Goal: Transaction & Acquisition: Obtain resource

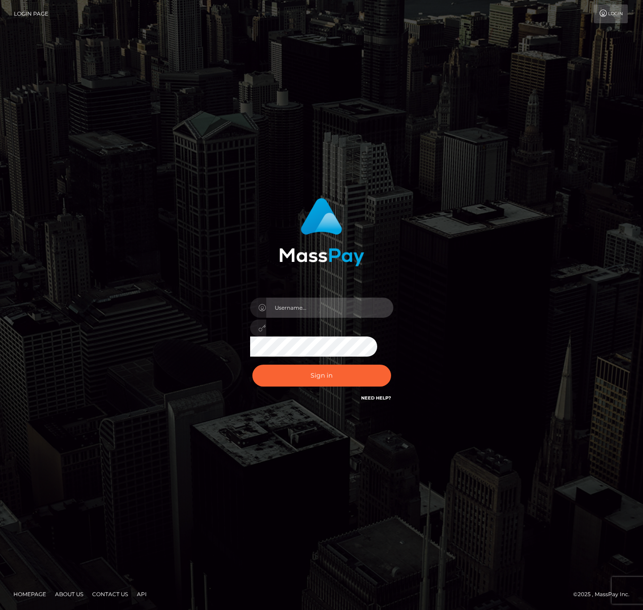
click at [347, 306] on input "text" at bounding box center [329, 308] width 127 height 20
type input "speralta"
drag, startPoint x: 565, startPoint y: 365, endPoint x: 415, endPoint y: 366, distance: 149.8
click at [565, 365] on div "speralta Sign in" at bounding box center [322, 305] width 510 height 228
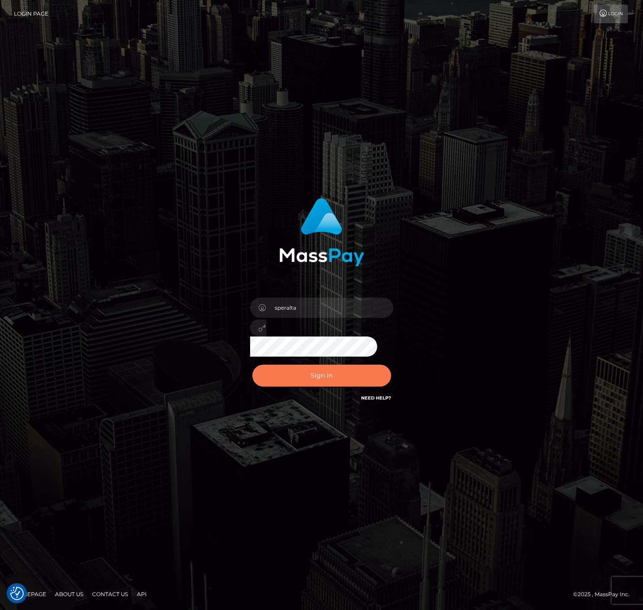
click at [384, 375] on button "Sign in" at bounding box center [321, 376] width 139 height 22
click at [390, 306] on tkfieldicon at bounding box center [387, 308] width 7 height 20
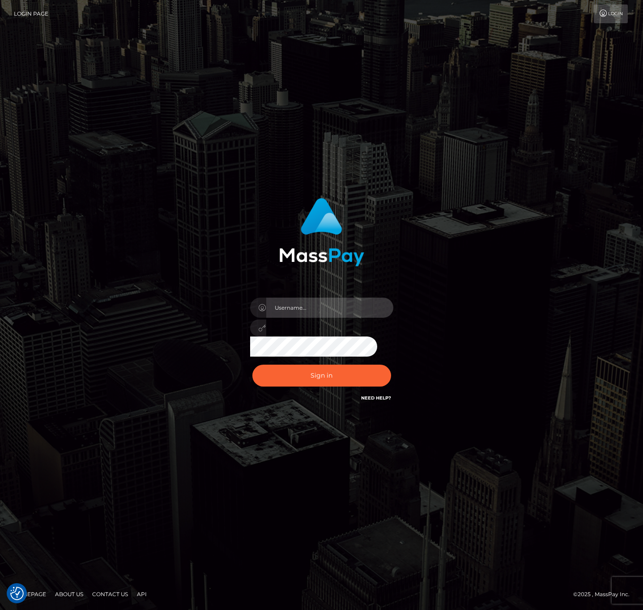
click at [365, 306] on input "text" at bounding box center [329, 308] width 127 height 20
type input "speralta"
click at [369, 364] on div "Sign in Need Help?" at bounding box center [321, 380] width 157 height 40
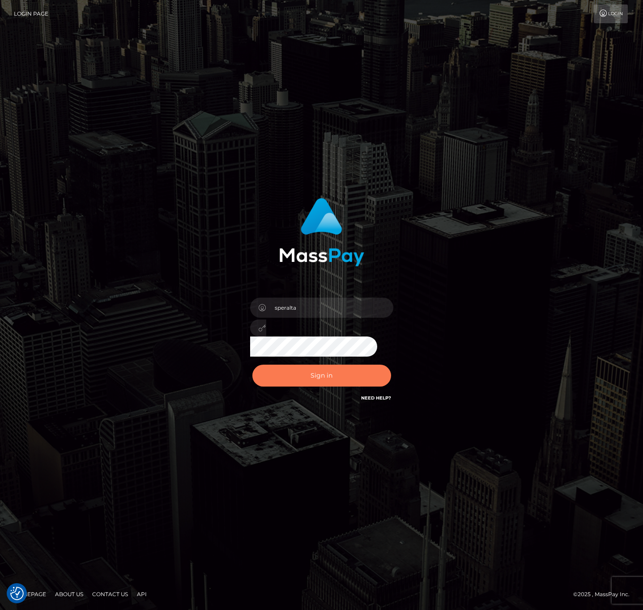
click at [362, 372] on button "Sign in" at bounding box center [321, 376] width 139 height 22
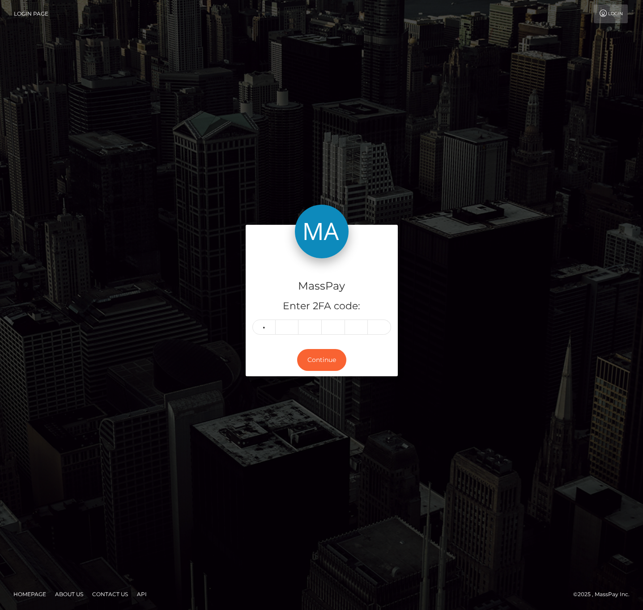
type input "8"
type input "7"
type input "6"
type input "3"
type input "2"
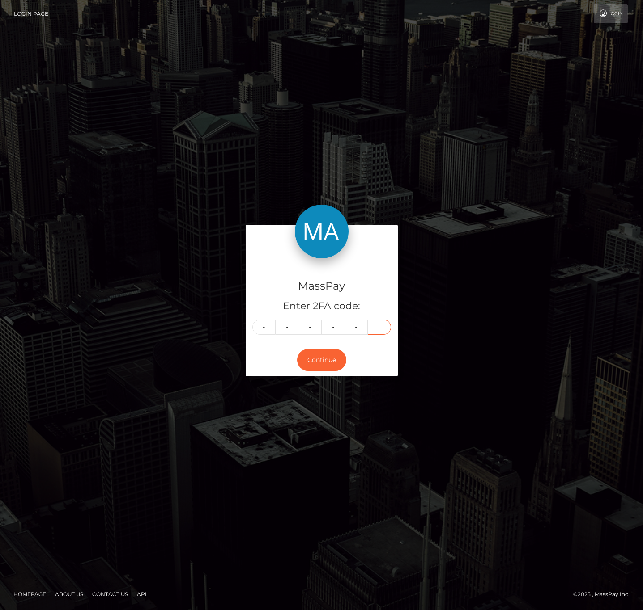
type input "9"
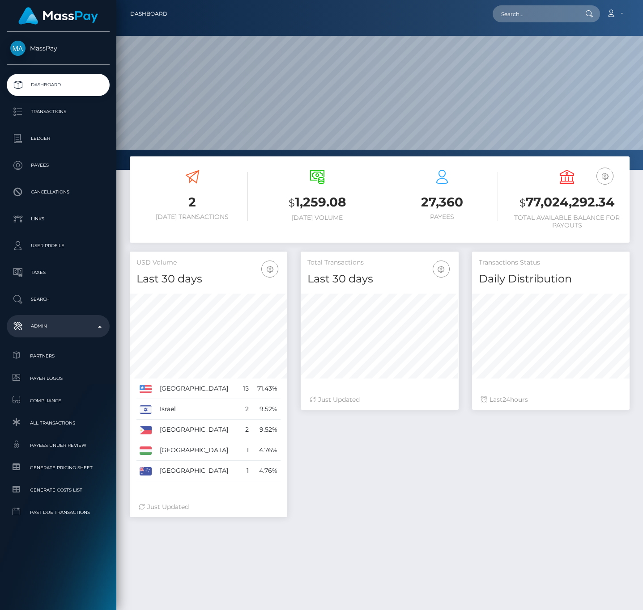
scroll to position [158, 157]
click at [90, 114] on p "Transactions" at bounding box center [58, 111] width 96 height 13
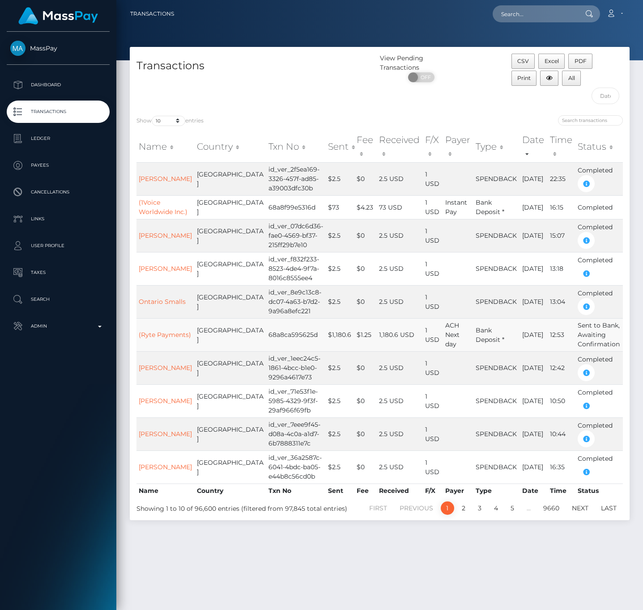
drag, startPoint x: 50, startPoint y: 322, endPoint x: 297, endPoint y: 323, distance: 246.9
click at [50, 322] on p "Admin" at bounding box center [58, 326] width 96 height 13
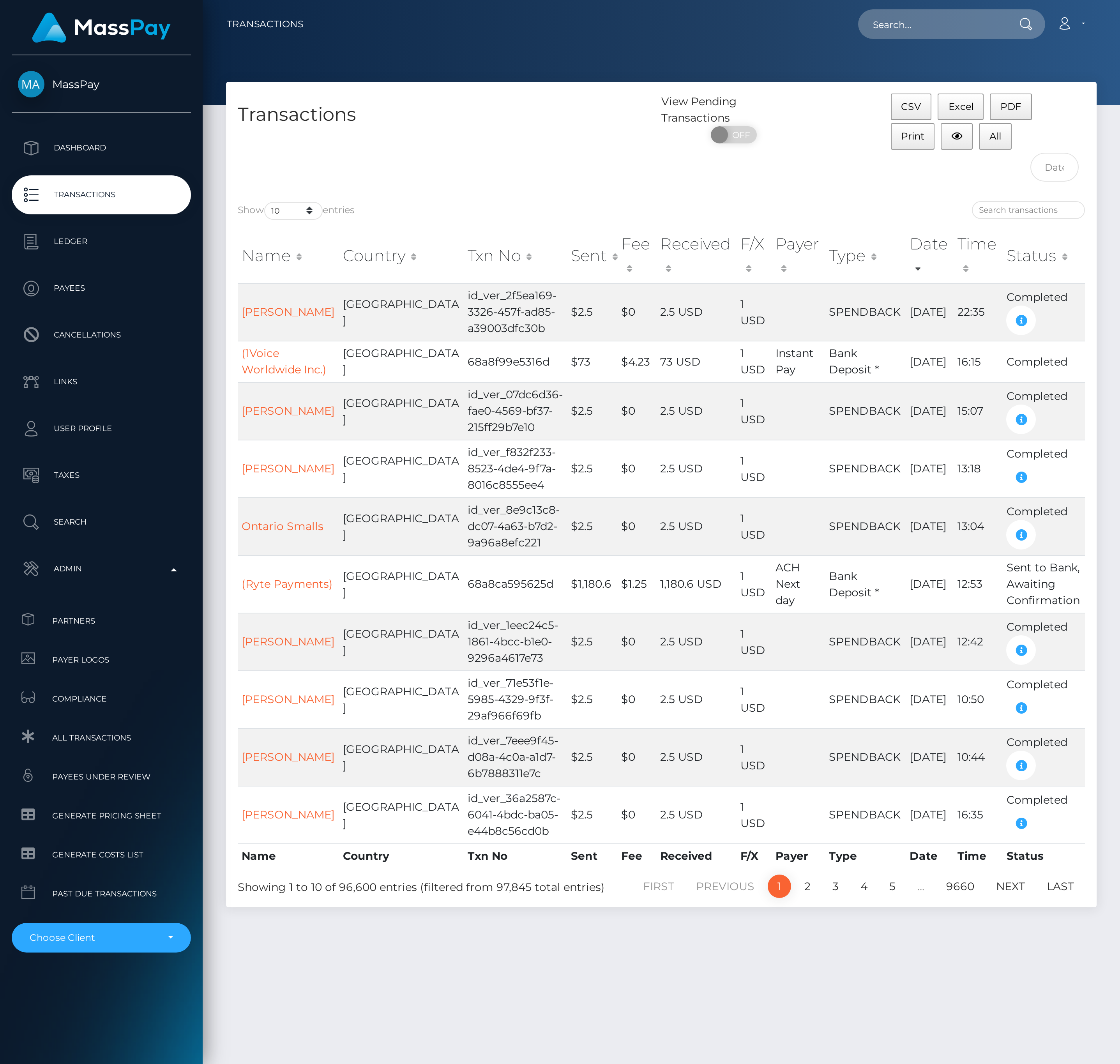
scroll to position [20, 0]
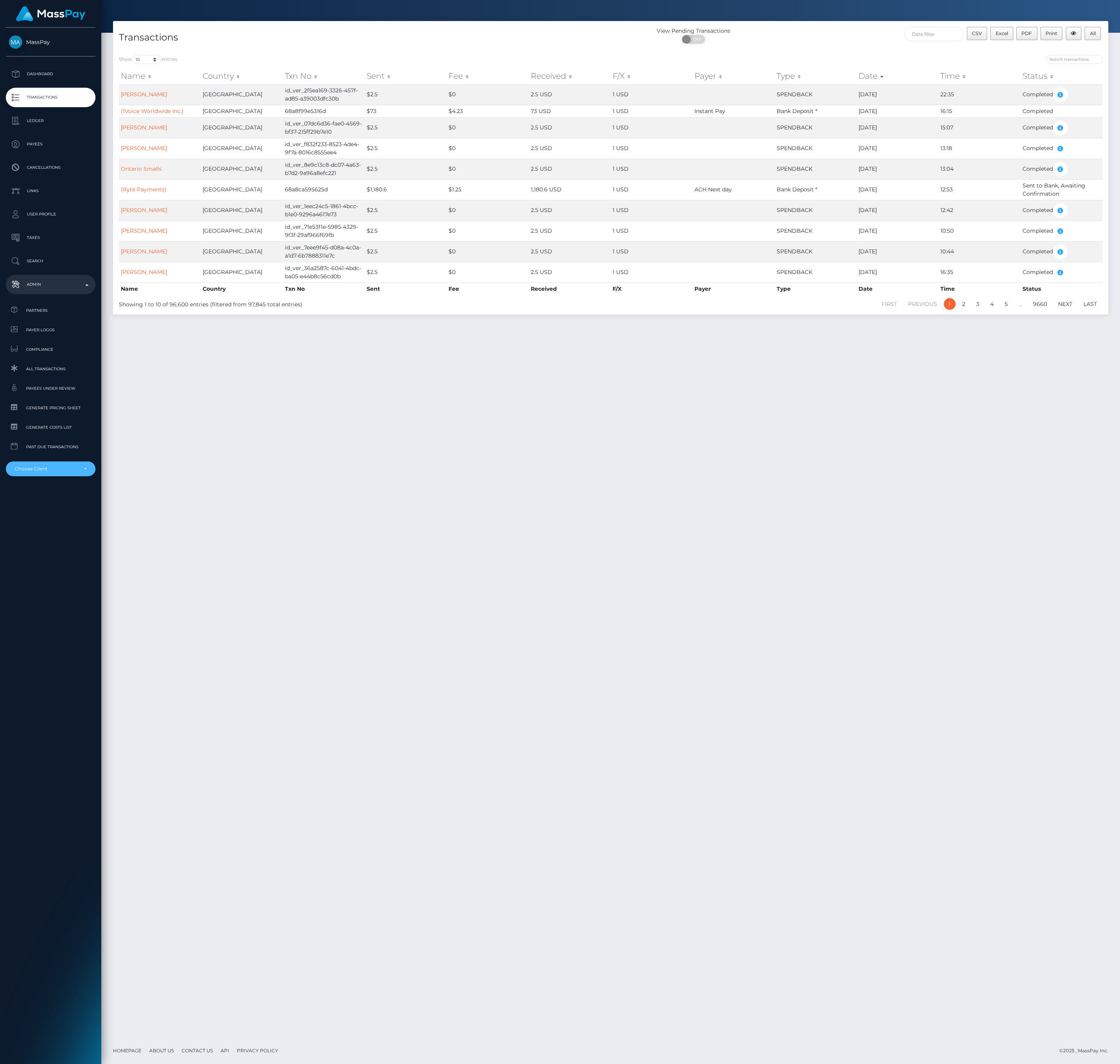
click at [56, 469] on div "Choose Client" at bounding box center [46, 468] width 63 height 6
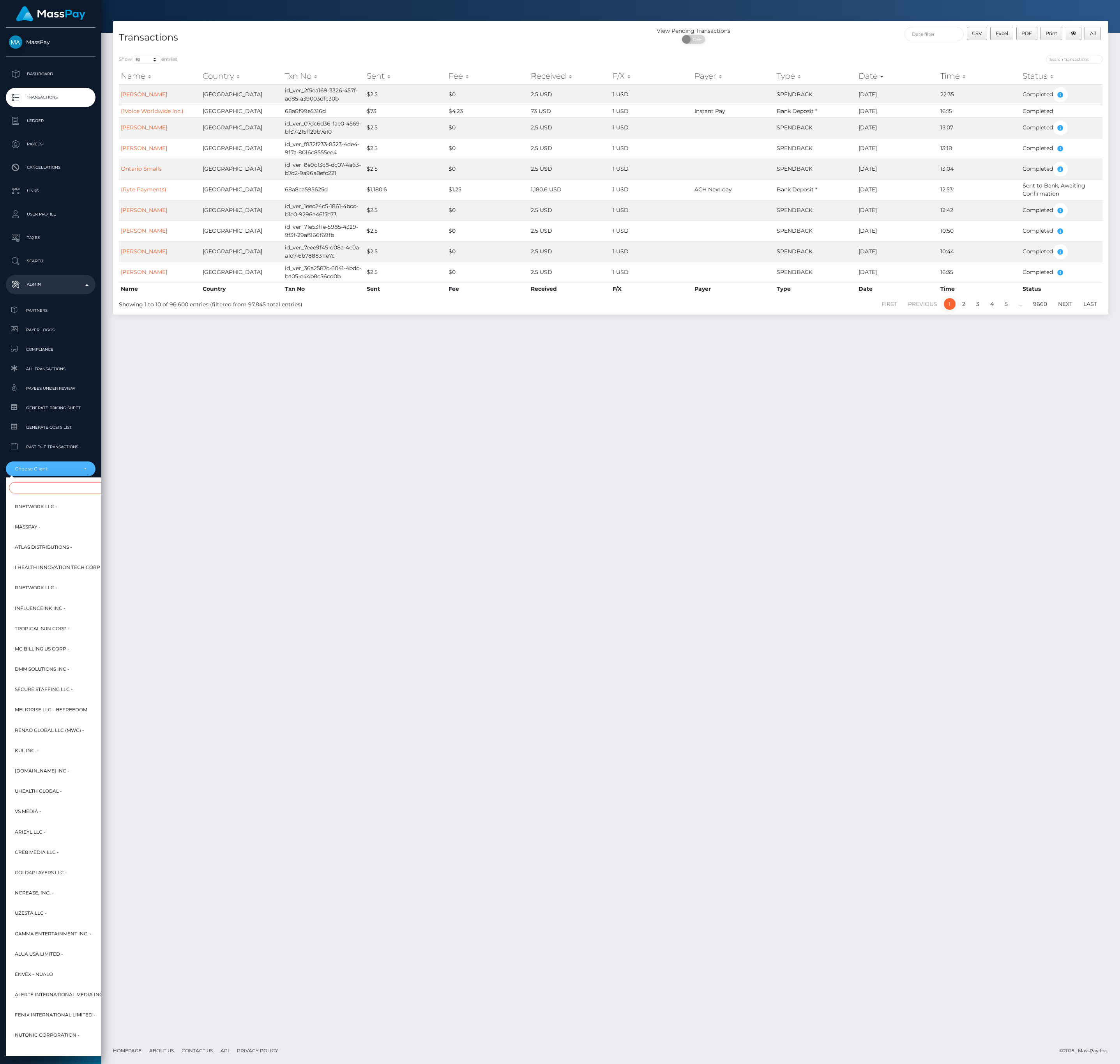
drag, startPoint x: 64, startPoint y: 477, endPoint x: 62, endPoint y: 485, distance: 8.2
click at [62, 482] on div "RNetwork LLC - MassPay - Atlas Distributions - I HEALTH INNOVATION TECH CORP - …" at bounding box center [95, 767] width 178 height 579
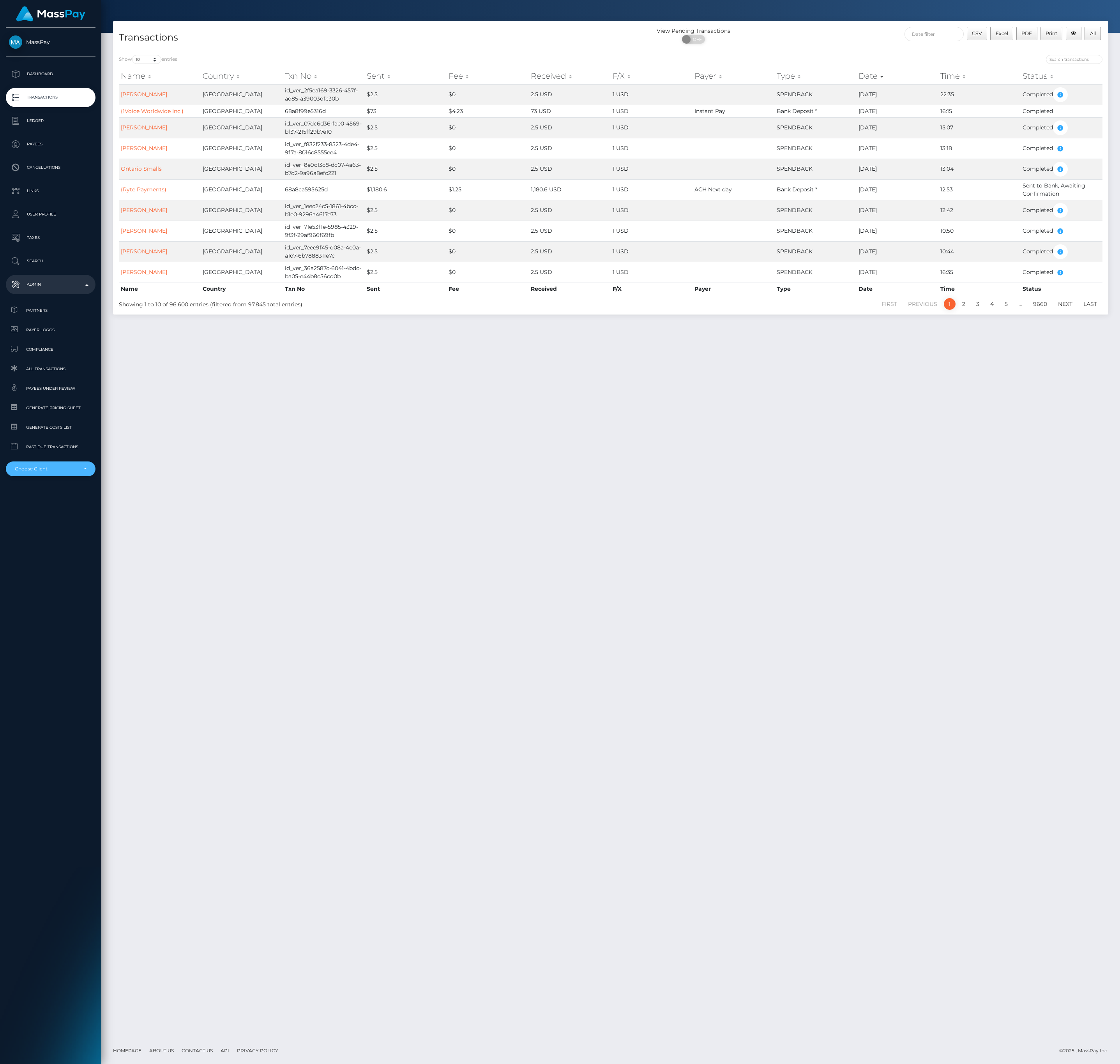
click at [68, 466] on div "Choose Client" at bounding box center [46, 468] width 63 height 6
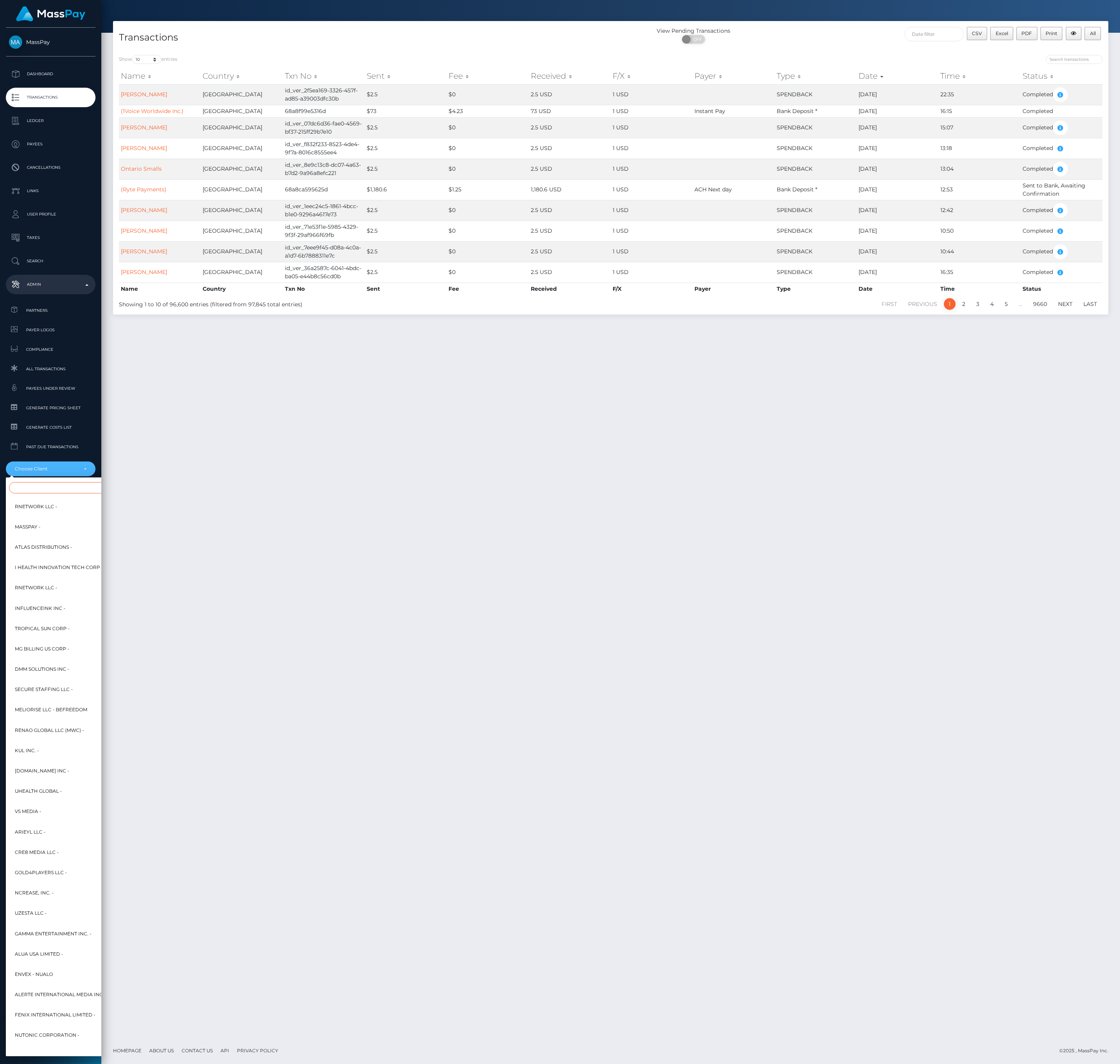
click at [68, 486] on input "Search" at bounding box center [94, 487] width 172 height 11
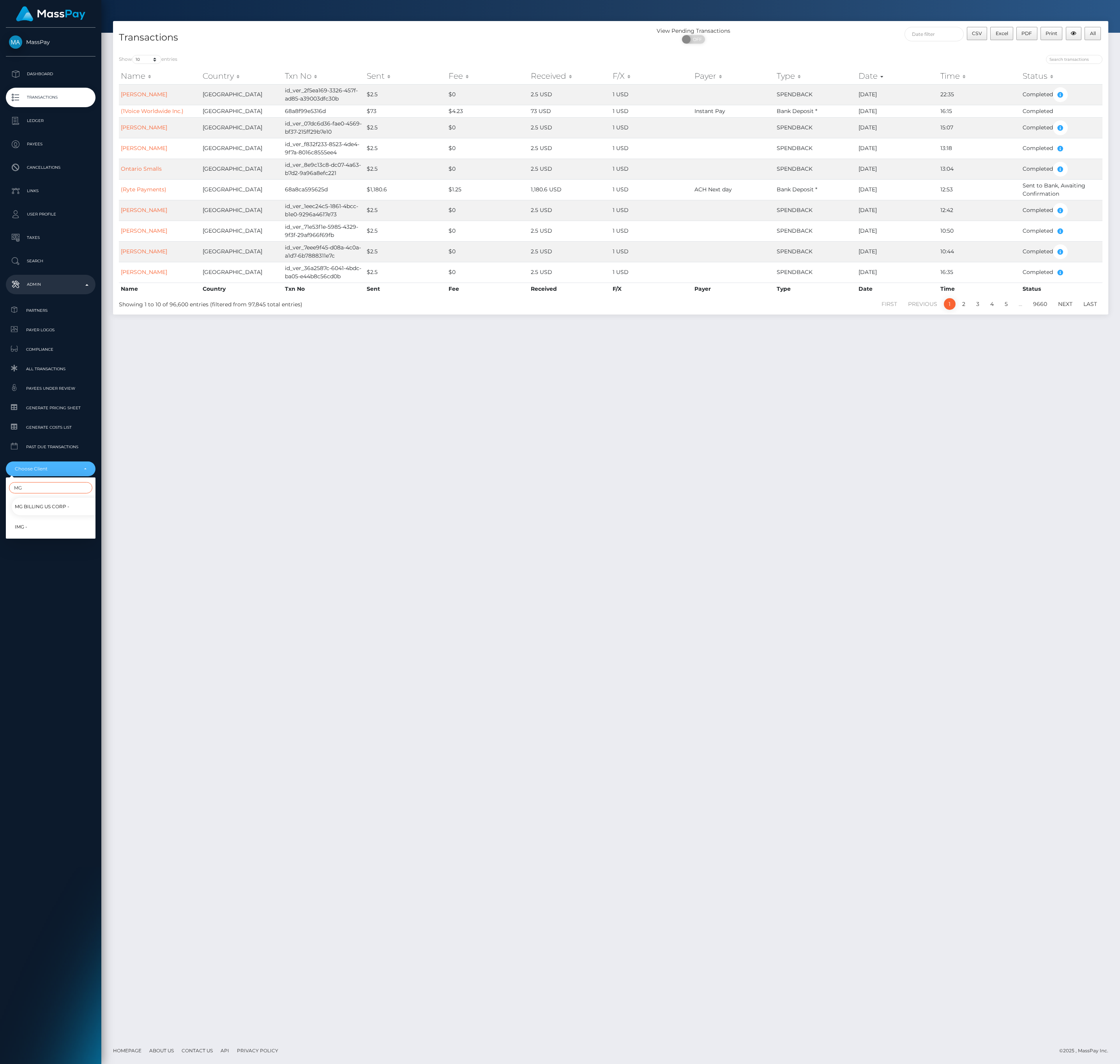
type input "MG"
click at [81, 506] on link "MG Billing US Corp -" at bounding box center [56, 506] width 90 height 17
select select "8"
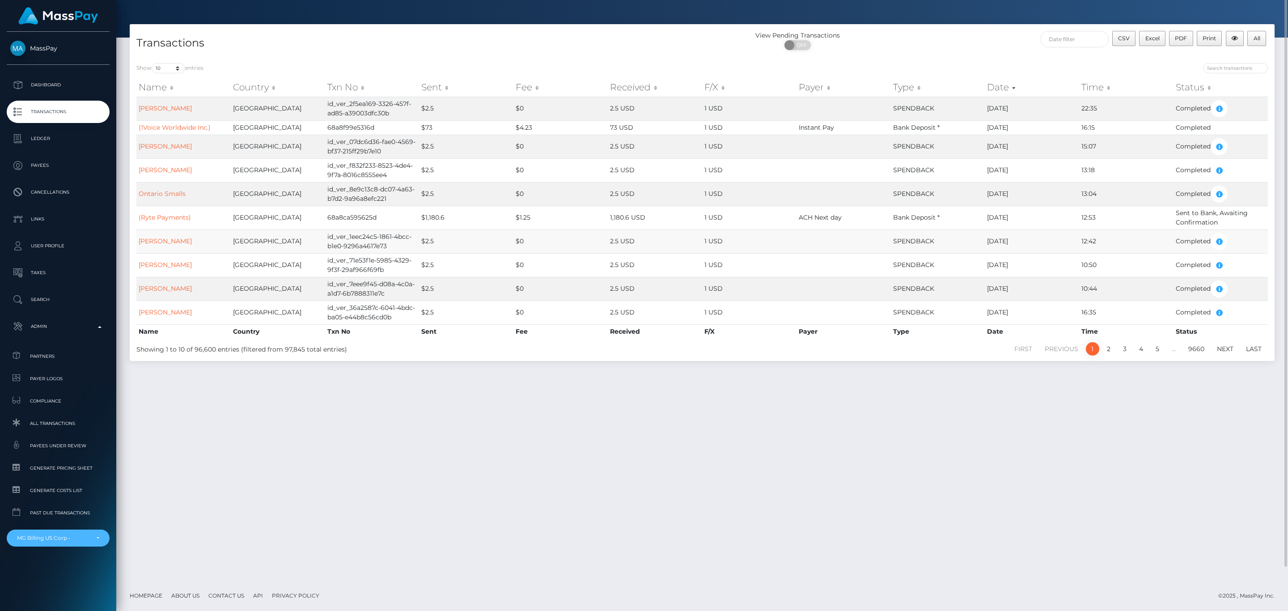
scroll to position [0, 0]
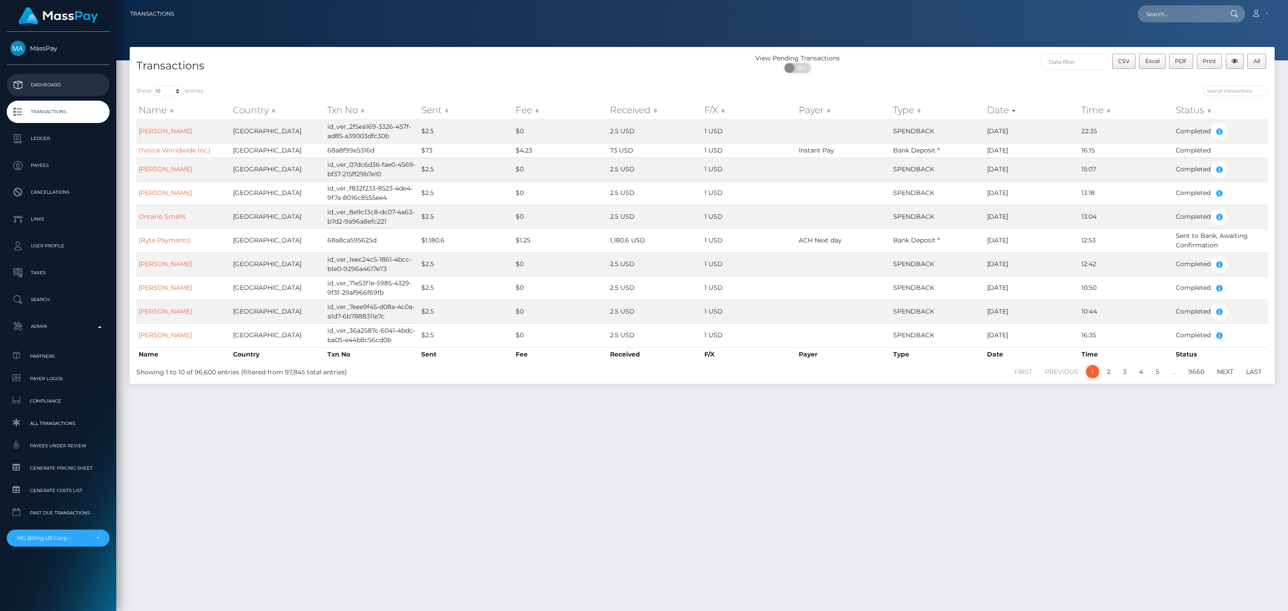
click at [70, 89] on p "Dashboard" at bounding box center [58, 84] width 96 height 13
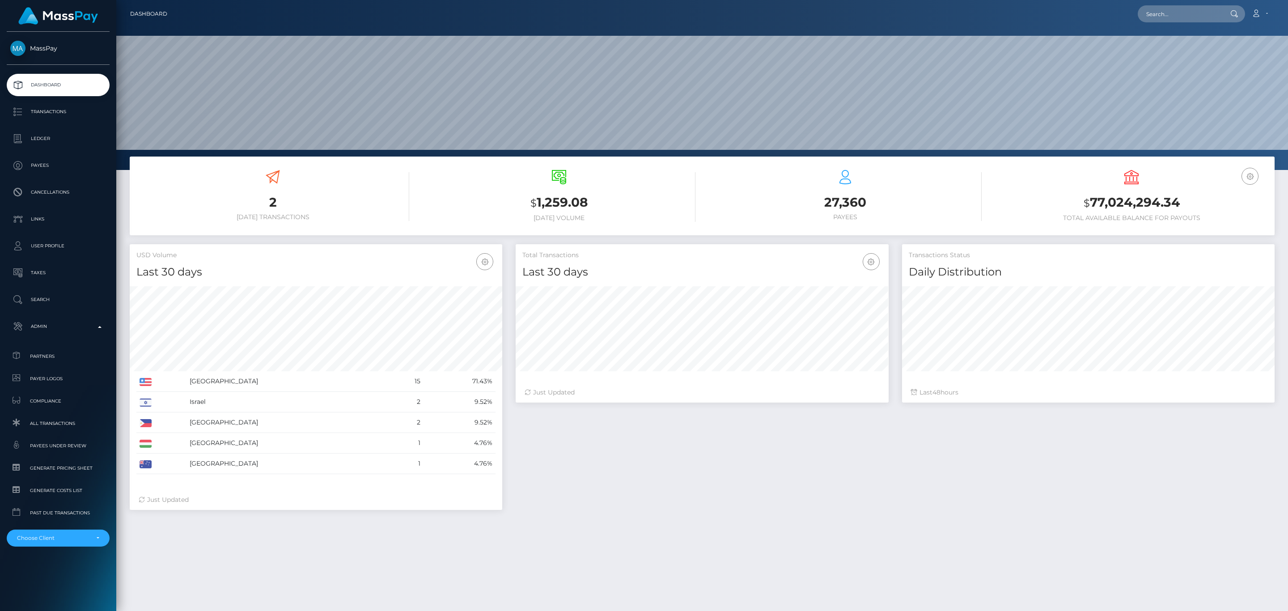
scroll to position [158, 372]
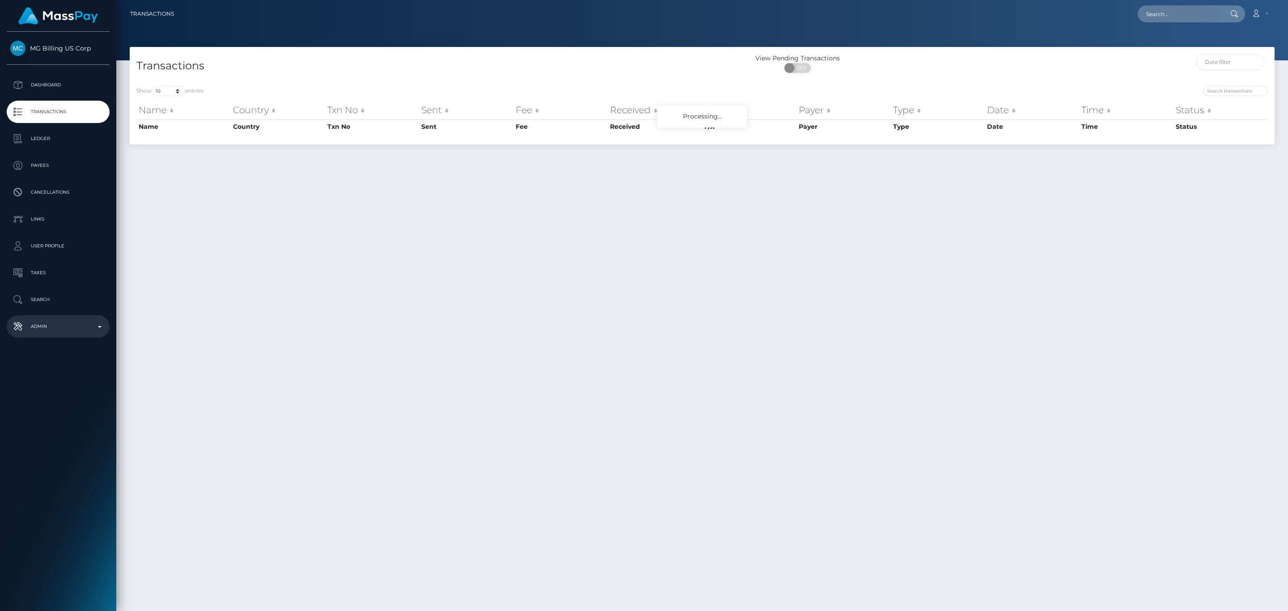
click at [54, 320] on p "Admin" at bounding box center [58, 326] width 96 height 13
drag, startPoint x: 55, startPoint y: 533, endPoint x: 66, endPoint y: 518, distance: 18.9
click at [55, 534] on div "Choose Client" at bounding box center [58, 538] width 103 height 17
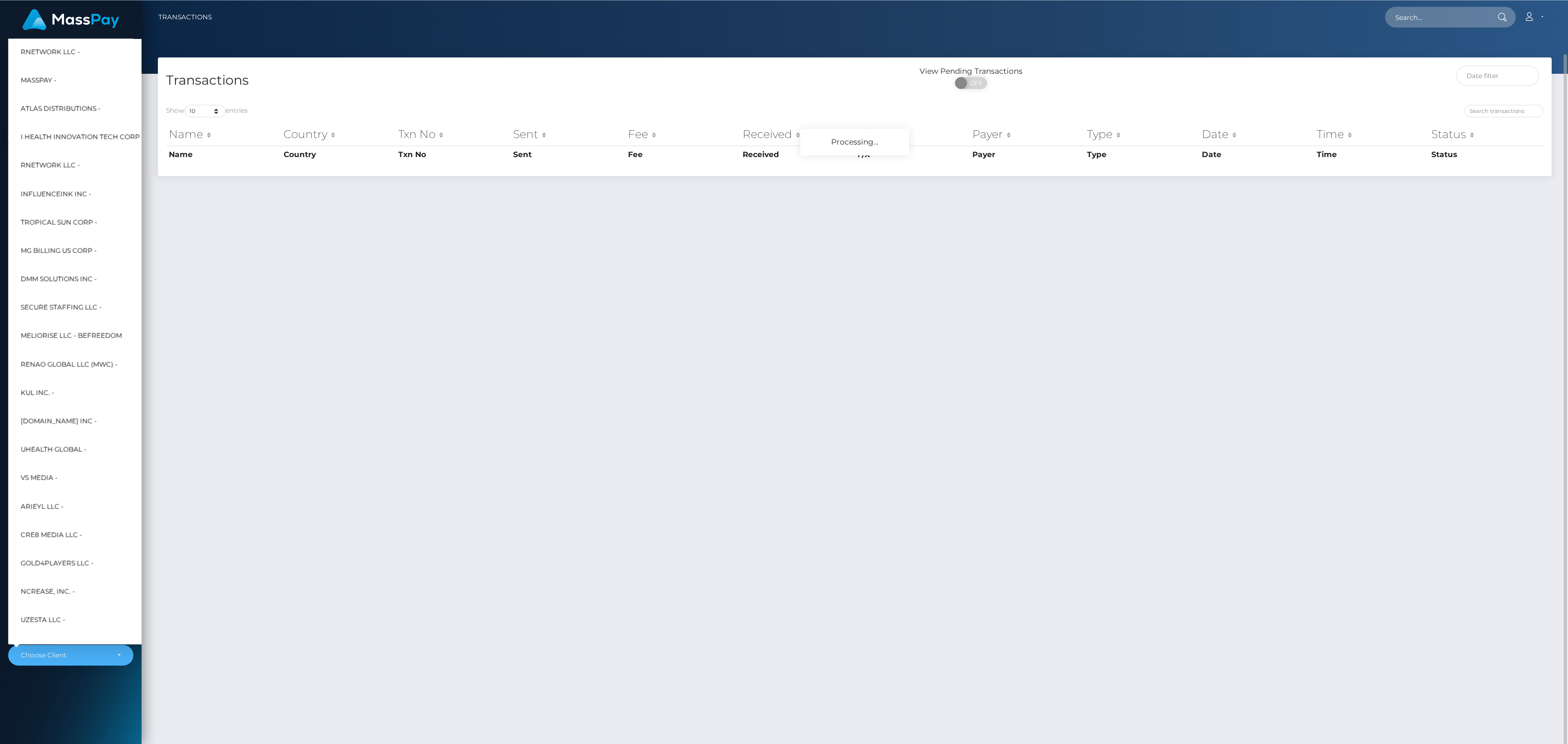
scroll to position [14, 0]
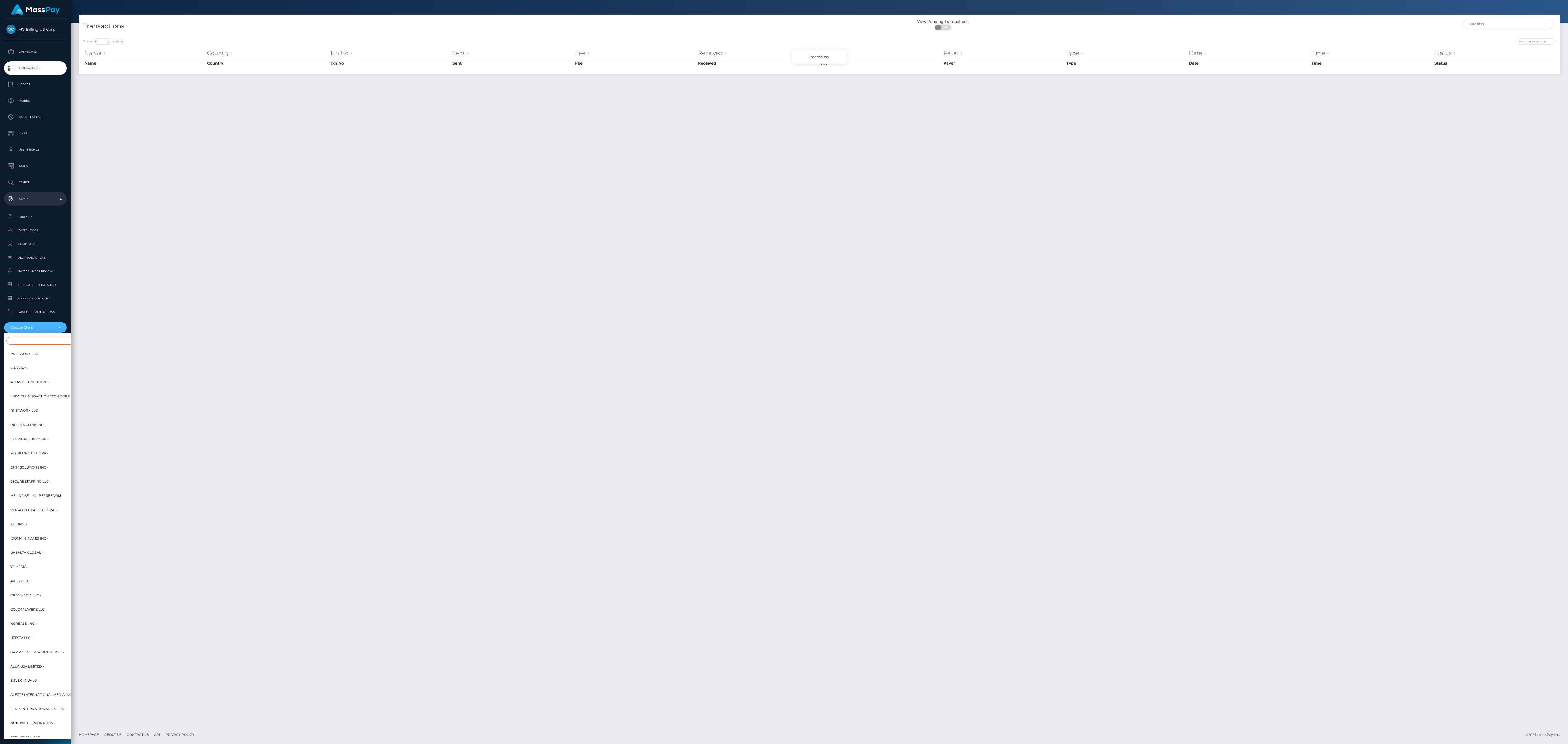
click at [41, 338] on input "Search" at bounding box center [66, 340] width 120 height 8
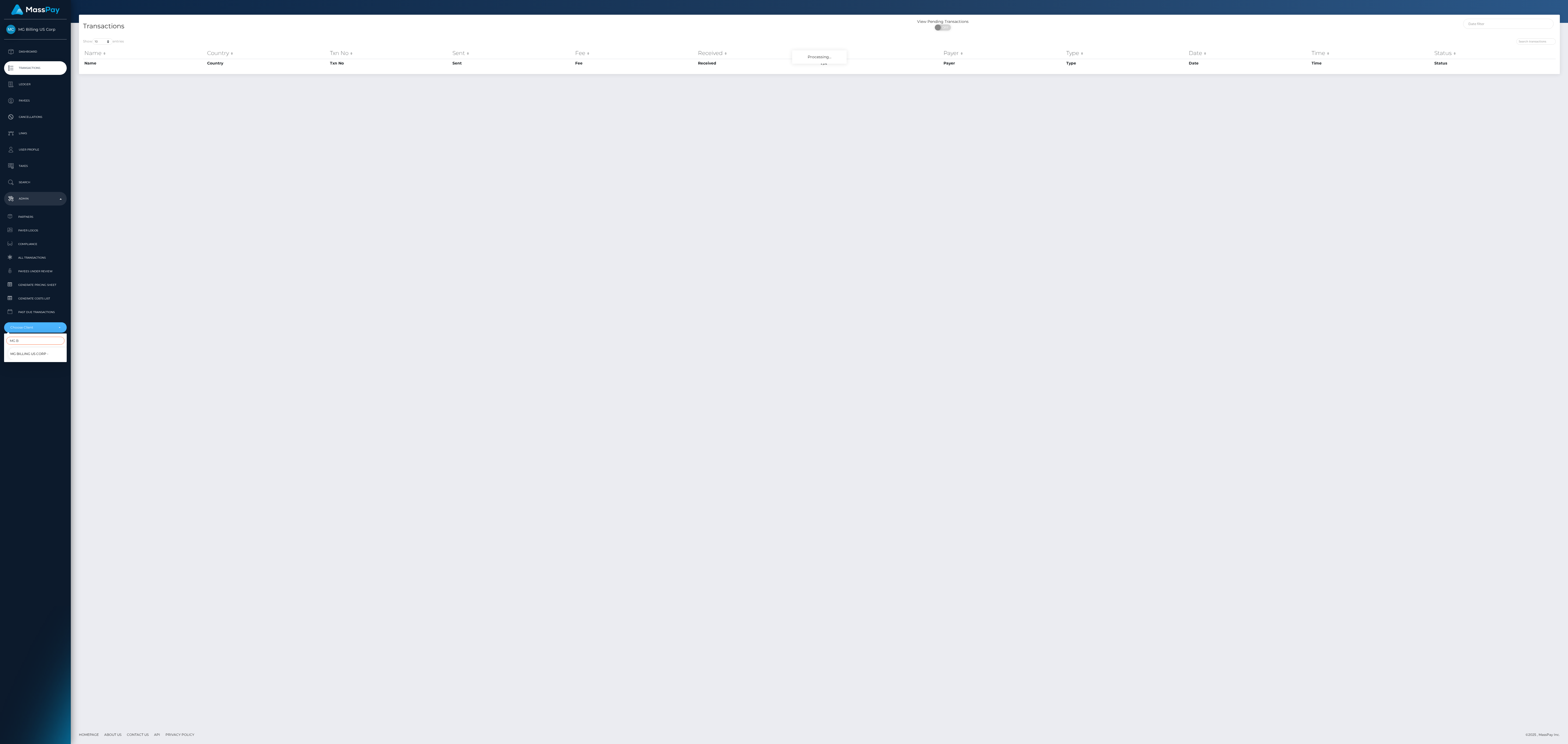
type input "MG B"
click at [36, 356] on span "MG Billing US Corp -" at bounding box center [29, 354] width 38 height 7
select select "8"
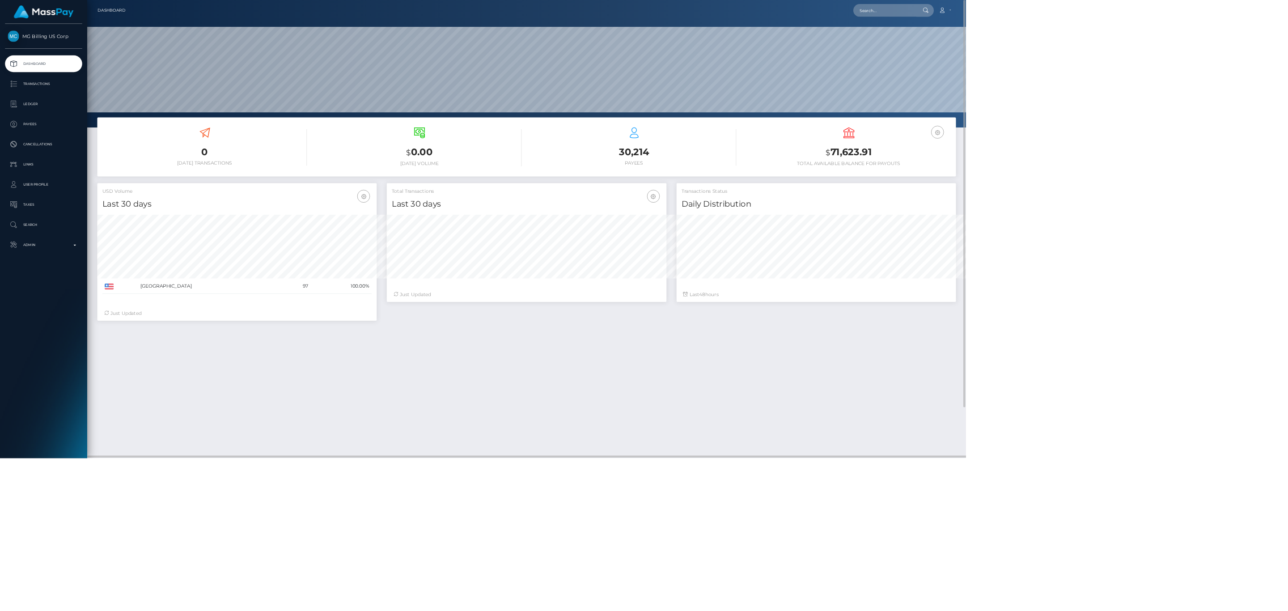
scroll to position [158, 372]
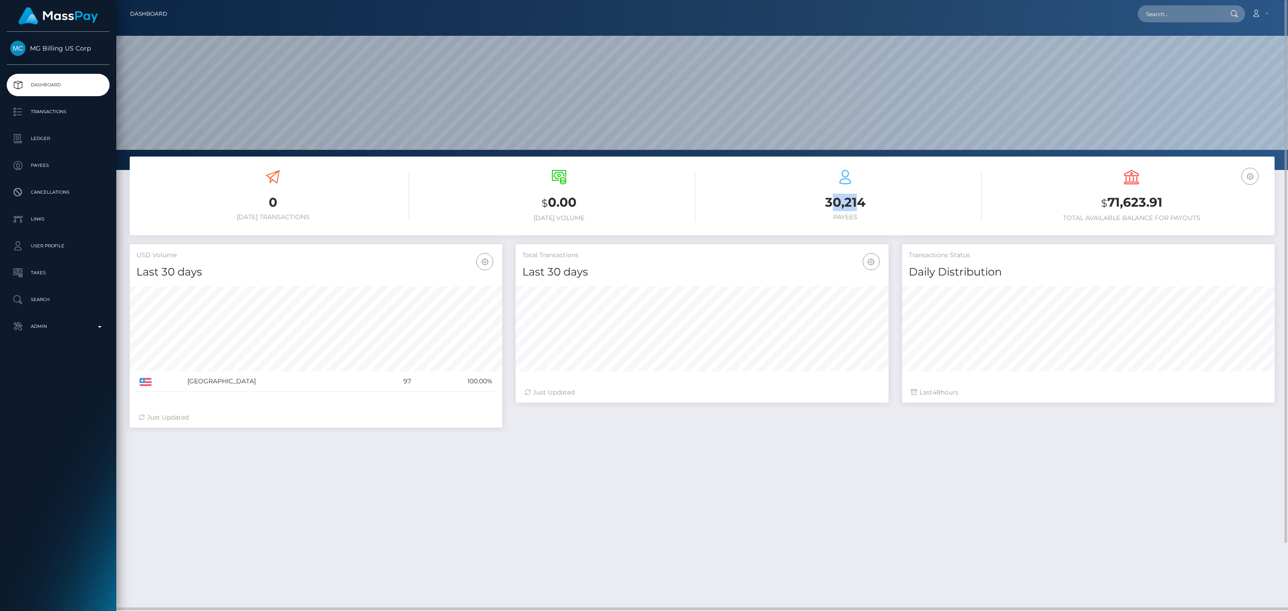
drag, startPoint x: 826, startPoint y: 200, endPoint x: 858, endPoint y: 201, distance: 31.3
click at [858, 201] on h3 "30,214" at bounding box center [845, 202] width 273 height 17
click at [859, 200] on h3 "30,214" at bounding box center [845, 202] width 273 height 17
click at [896, 426] on div "Total Transactions Last 30 days Last 30 days Last 60 days Last 90 days 48" at bounding box center [895, 340] width 772 height 192
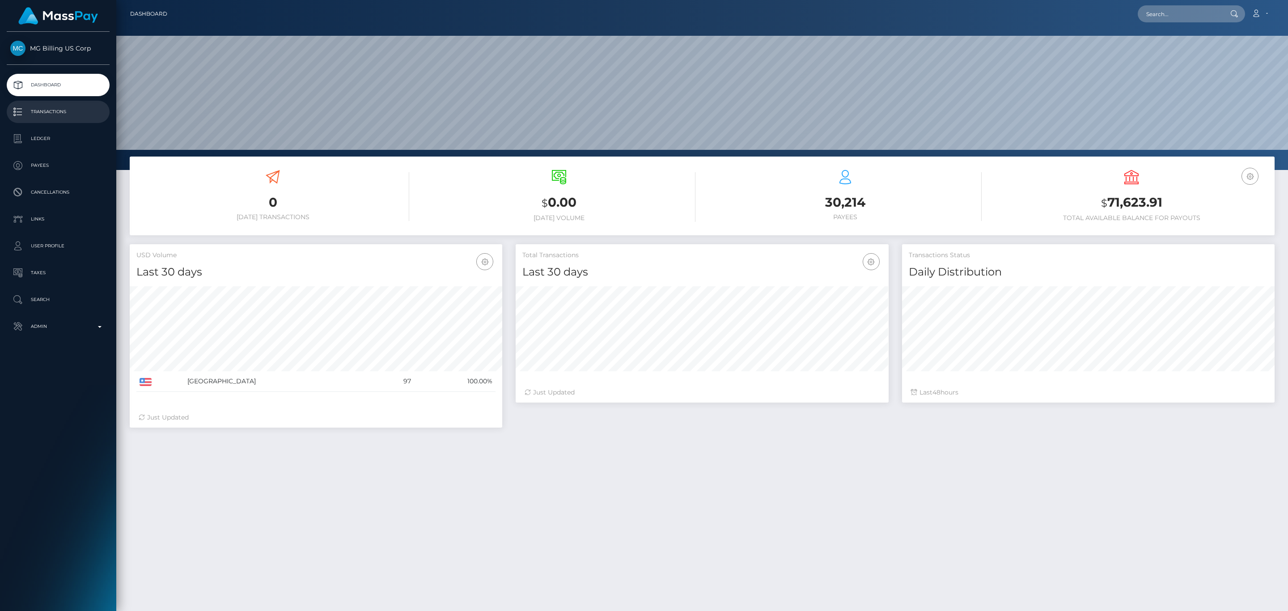
click at [39, 106] on p "Transactions" at bounding box center [58, 111] width 96 height 13
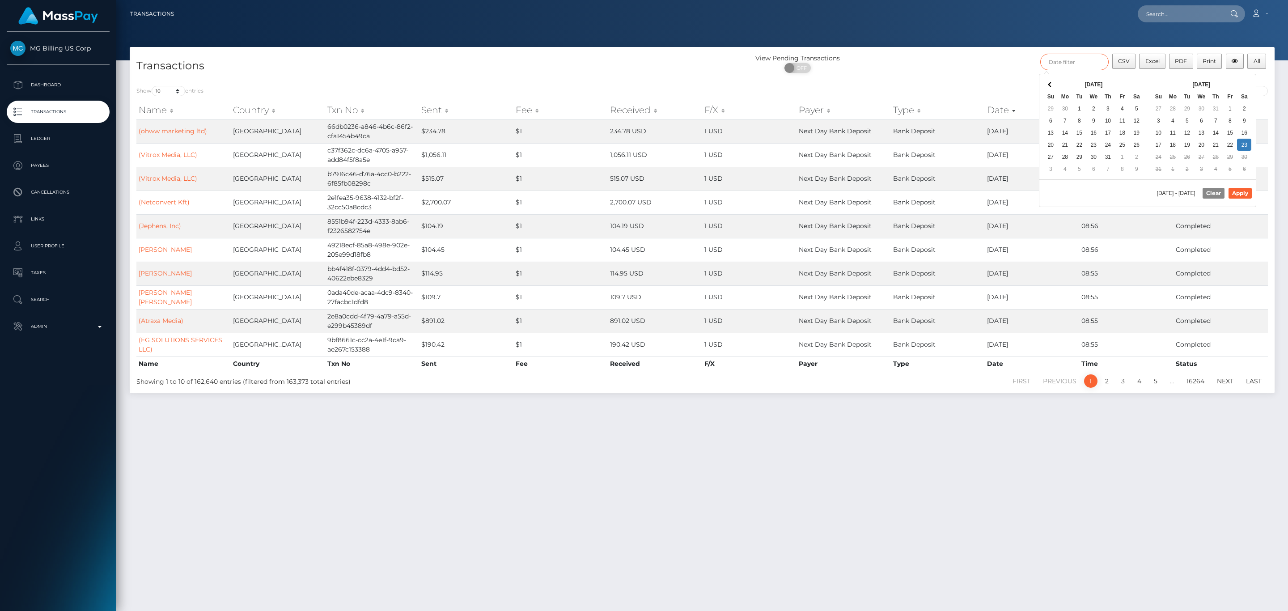
click at [1085, 66] on input "text" at bounding box center [1074, 62] width 68 height 17
click at [1124, 195] on div "08/23/2025 - 08/23/2025 Clear Apply" at bounding box center [1147, 192] width 216 height 27
click at [1056, 80] on th at bounding box center [1050, 84] width 14 height 12
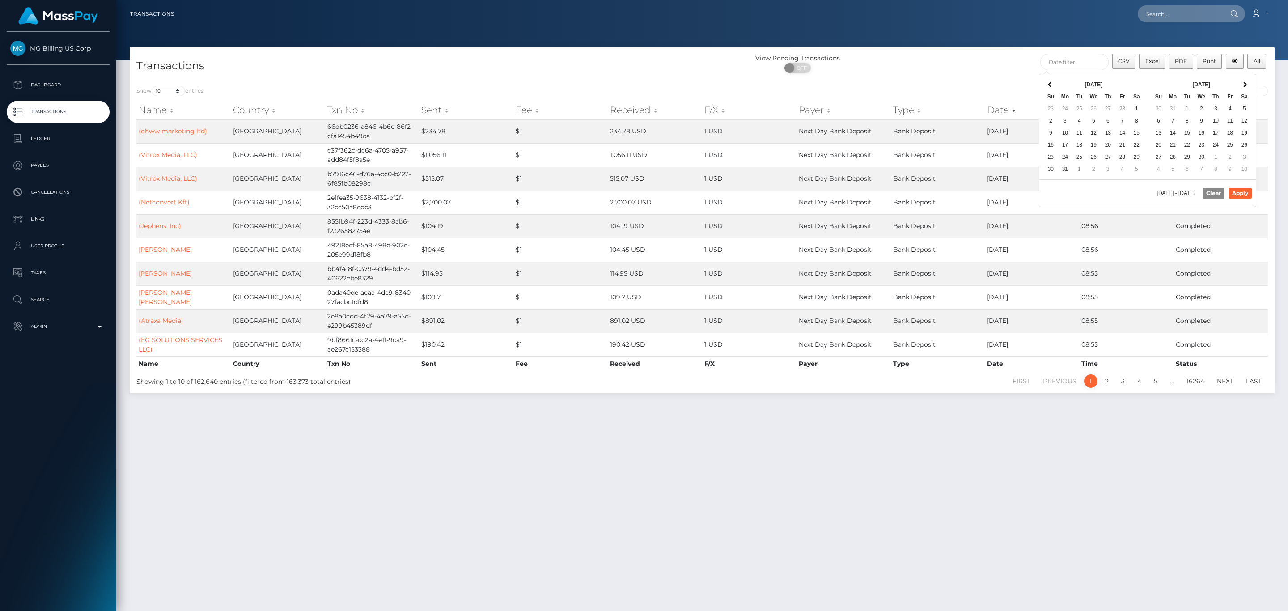
click at [1056, 80] on th at bounding box center [1050, 84] width 14 height 12
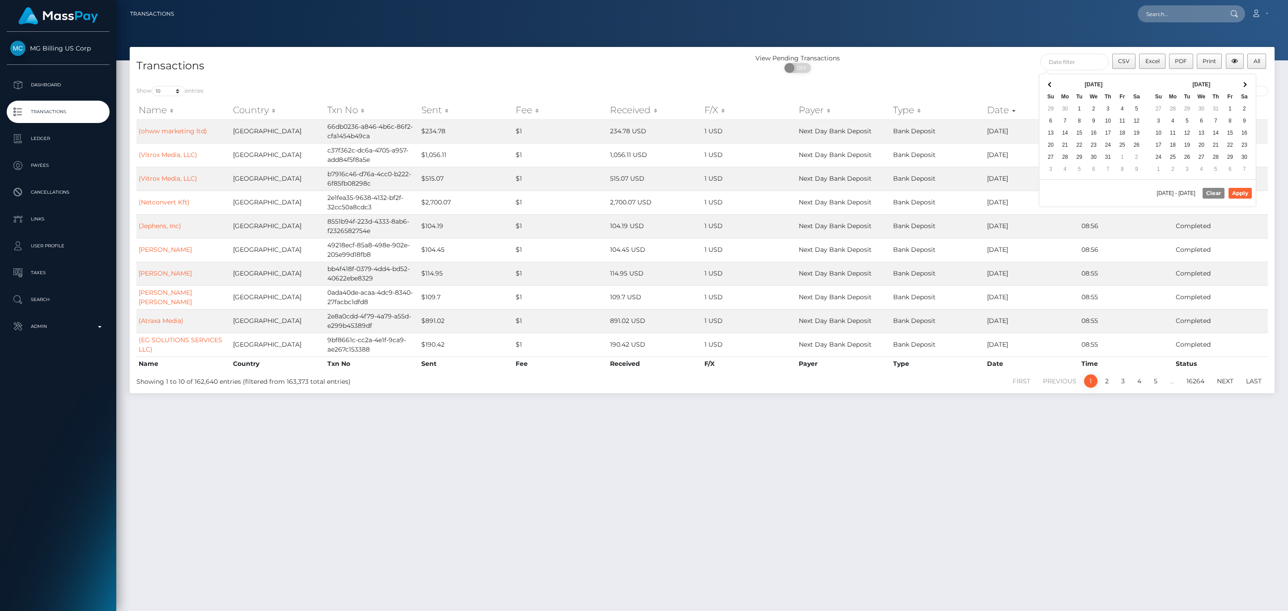
click at [1056, 80] on th at bounding box center [1050, 84] width 14 height 12
click at [1244, 84] on span at bounding box center [1244, 84] width 5 height 5
click at [1247, 89] on th at bounding box center [1244, 84] width 14 height 12
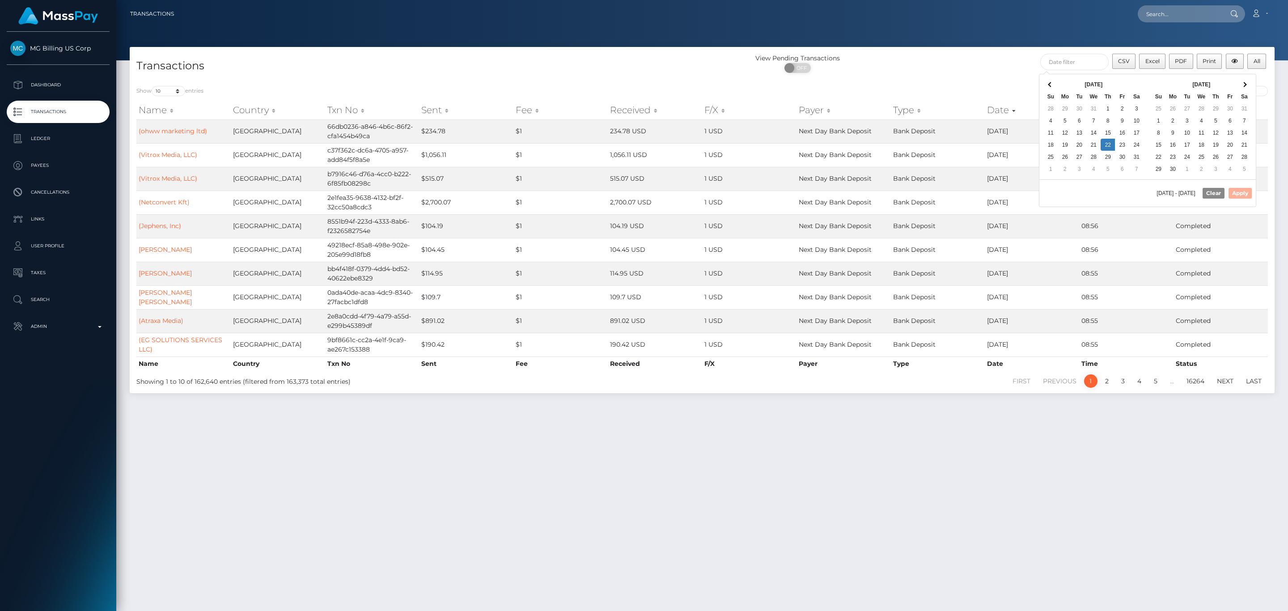
click at [1247, 89] on th at bounding box center [1244, 84] width 14 height 12
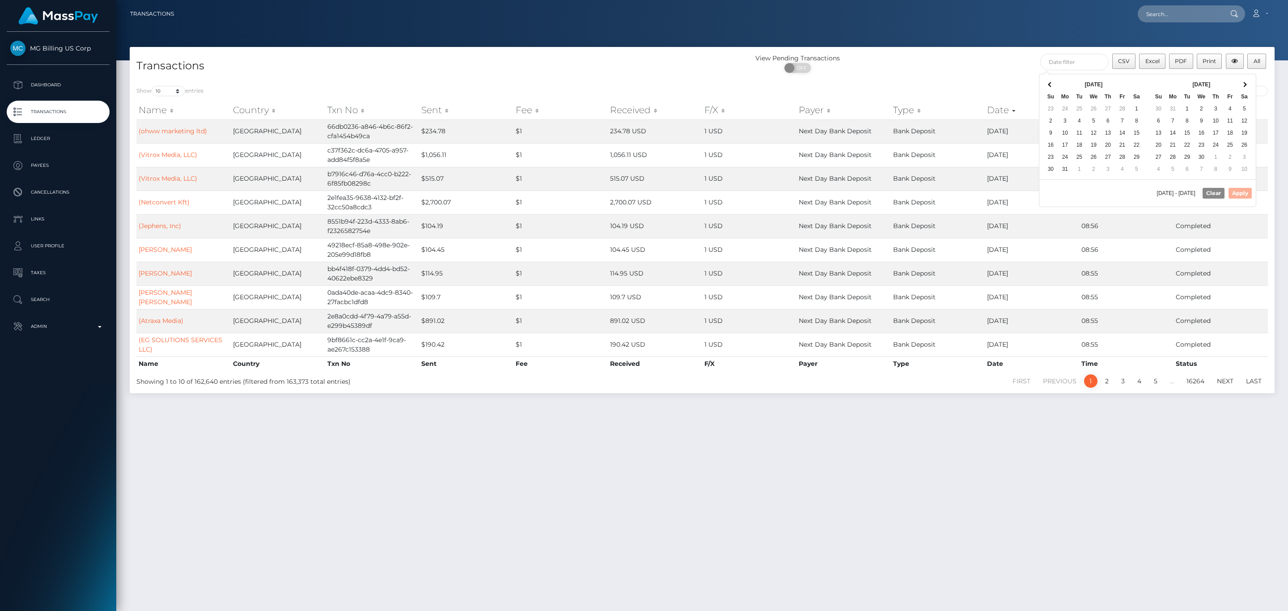
click at [1247, 89] on th at bounding box center [1244, 84] width 14 height 12
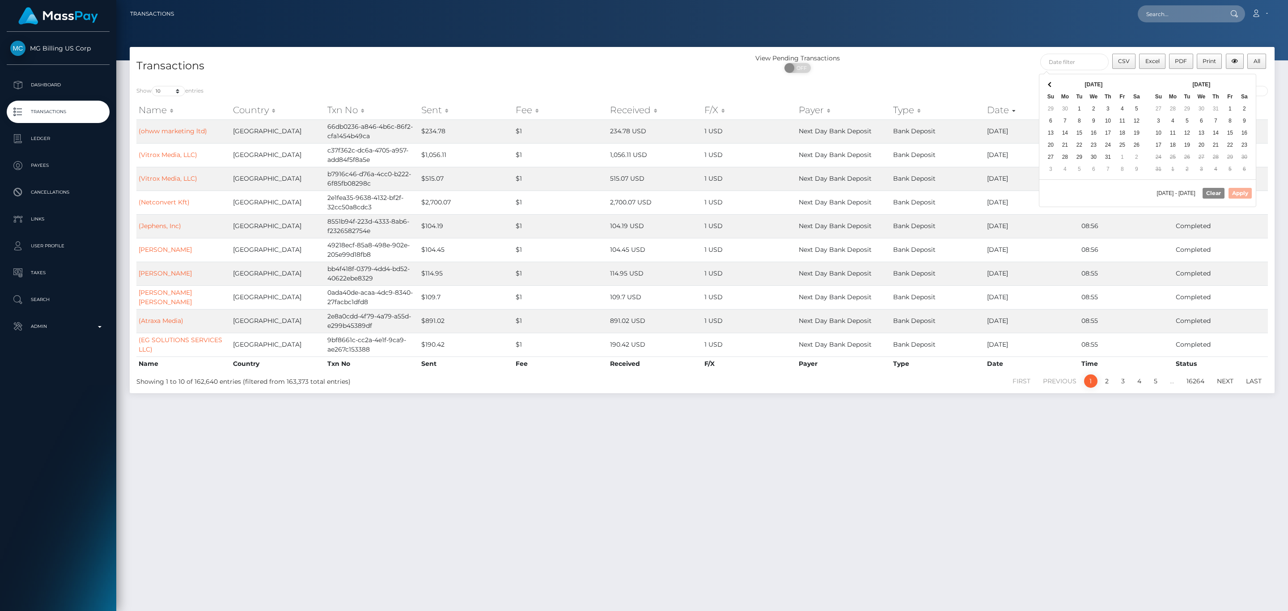
click at [1247, 89] on th at bounding box center [1244, 84] width 14 height 12
click at [1237, 199] on button "Apply" at bounding box center [1240, 193] width 23 height 11
type input "08/22/2024 - 08/22/2025"
click at [173, 89] on select "10 25 50 100 250 500 1,000 3,500 All" at bounding box center [169, 91] width 34 height 10
select select "-1"
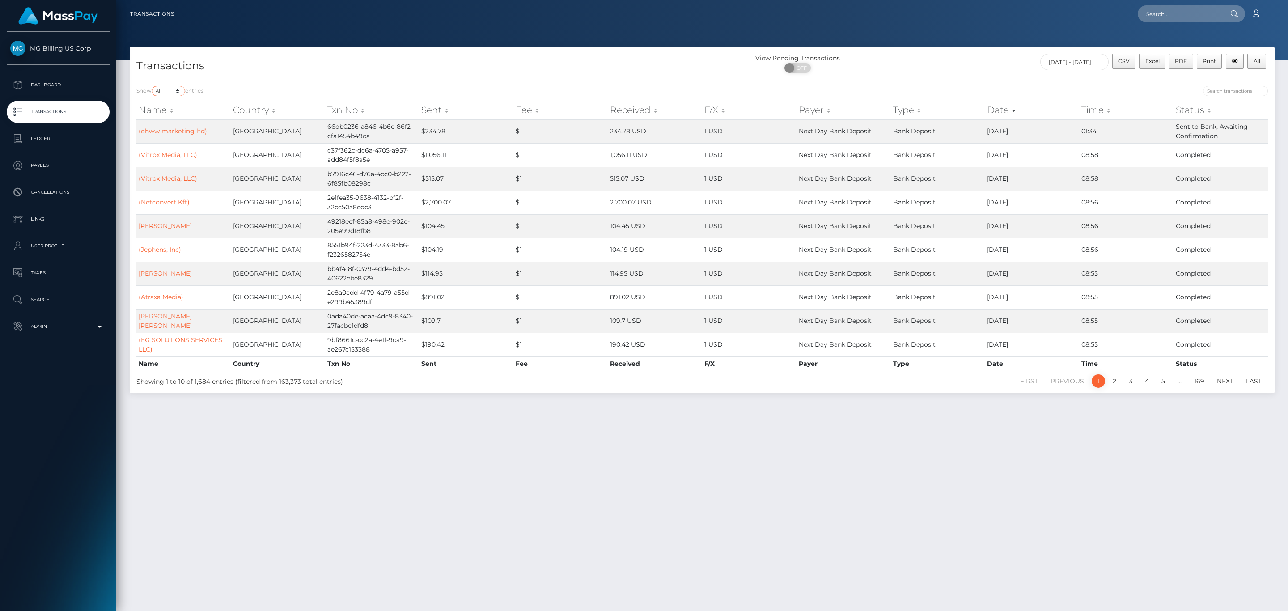
click at [153, 86] on select "10 25 50 100 250 500 1,000 3,500 All" at bounding box center [169, 91] width 34 height 10
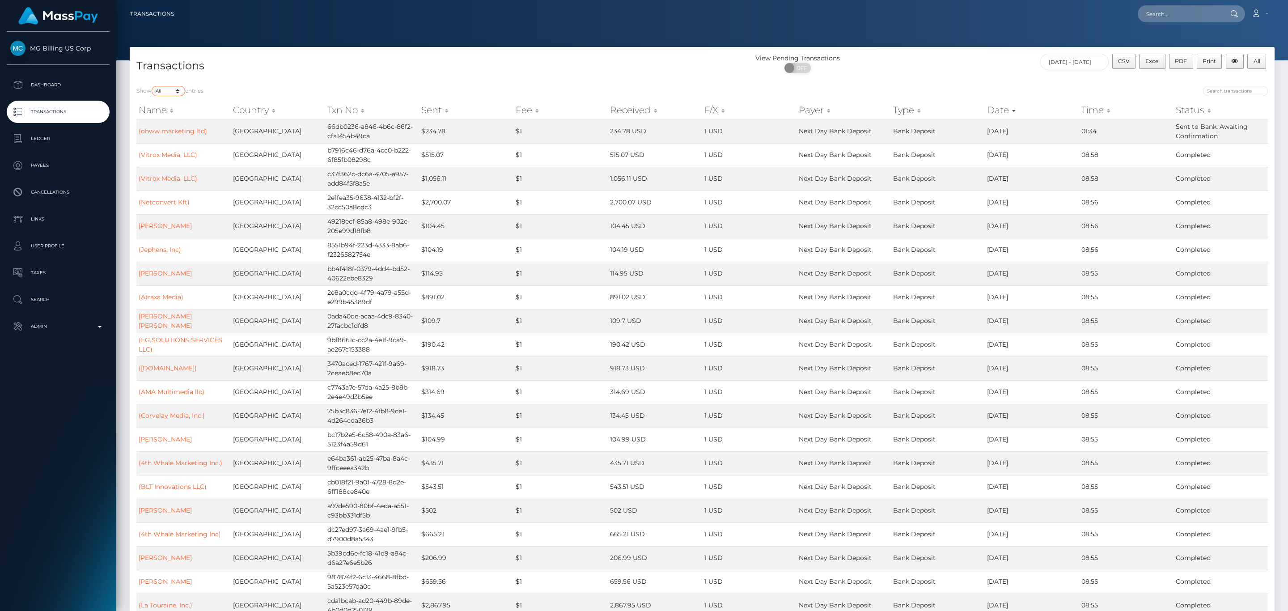
scroll to position [89, 0]
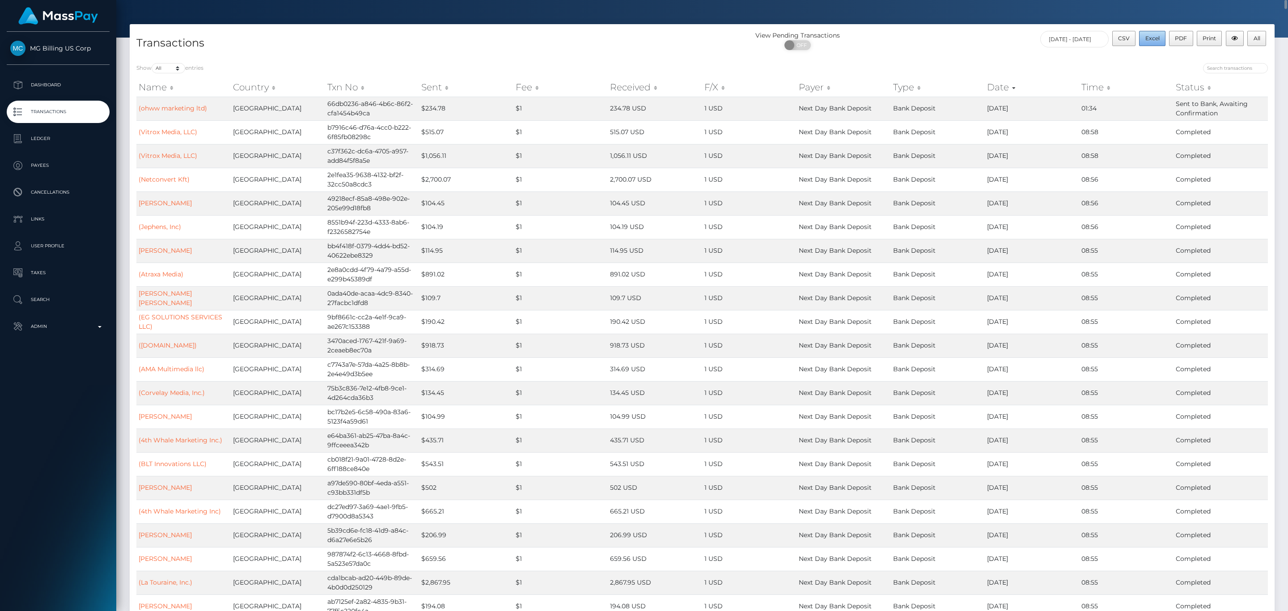
click at [1158, 40] on button "Excel" at bounding box center [1152, 38] width 26 height 15
click at [1148, 40] on span "Excel" at bounding box center [1152, 38] width 14 height 7
click at [64, 93] on link "Dashboard" at bounding box center [58, 85] width 103 height 22
click at [35, 81] on p "Dashboard" at bounding box center [58, 84] width 96 height 13
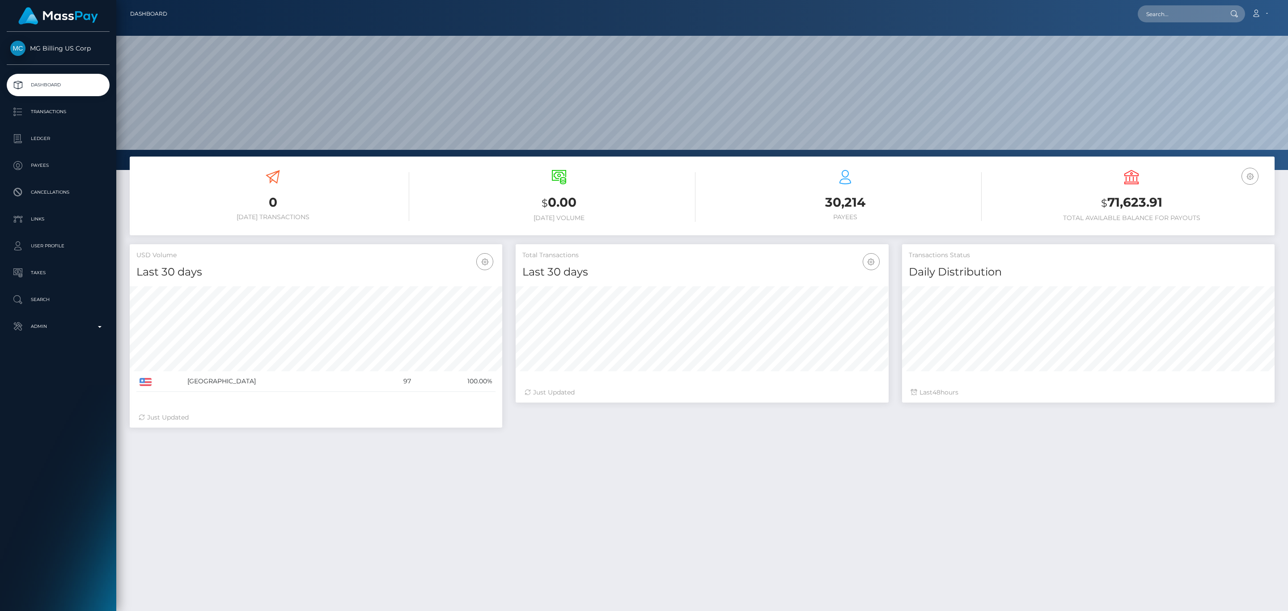
scroll to position [158, 372]
